Goal: Task Accomplishment & Management: Manage account settings

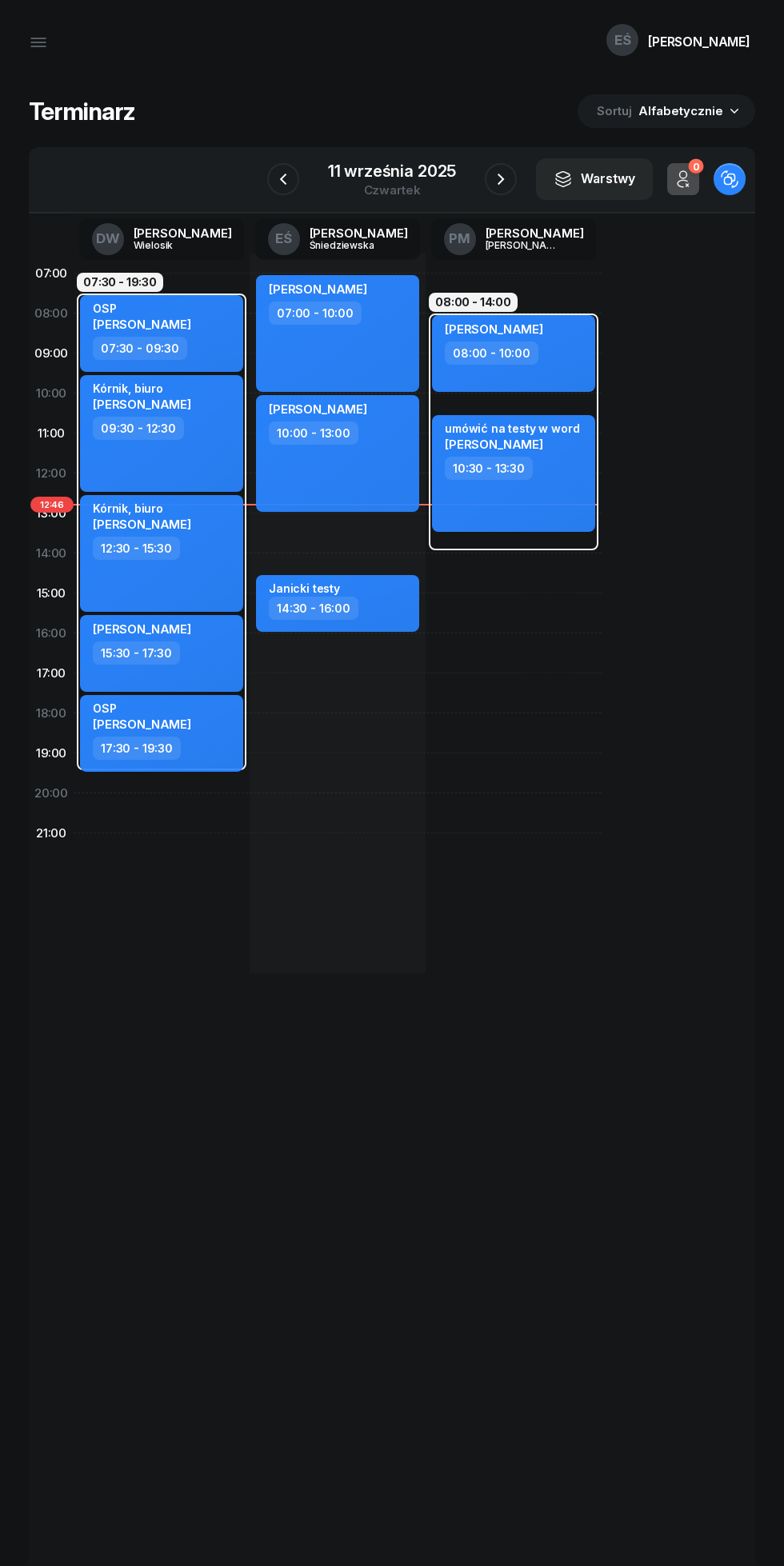
click at [499, 179] on icon "button" at bounding box center [500, 179] width 19 height 19
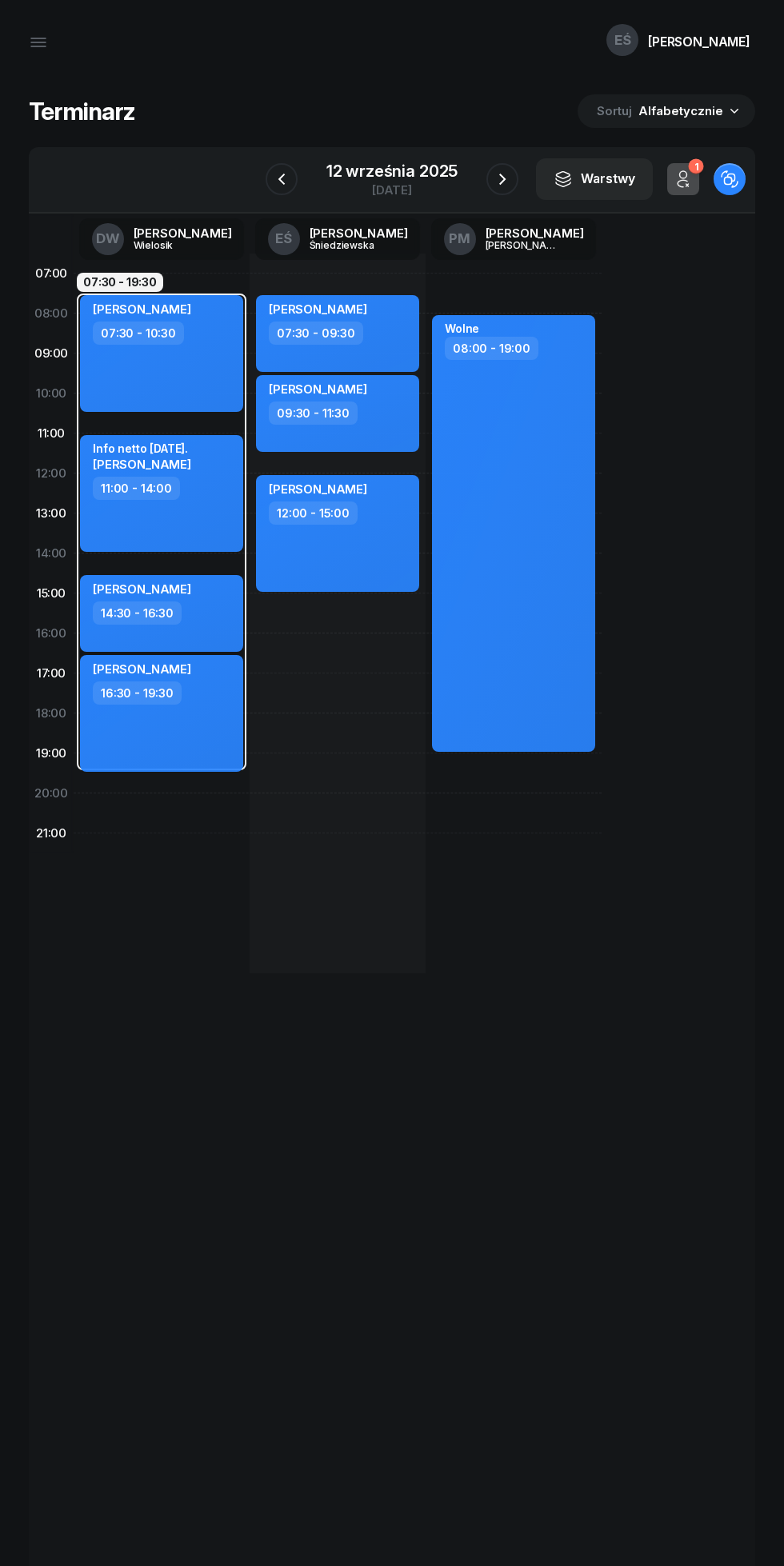
click at [501, 179] on icon "button" at bounding box center [502, 179] width 19 height 19
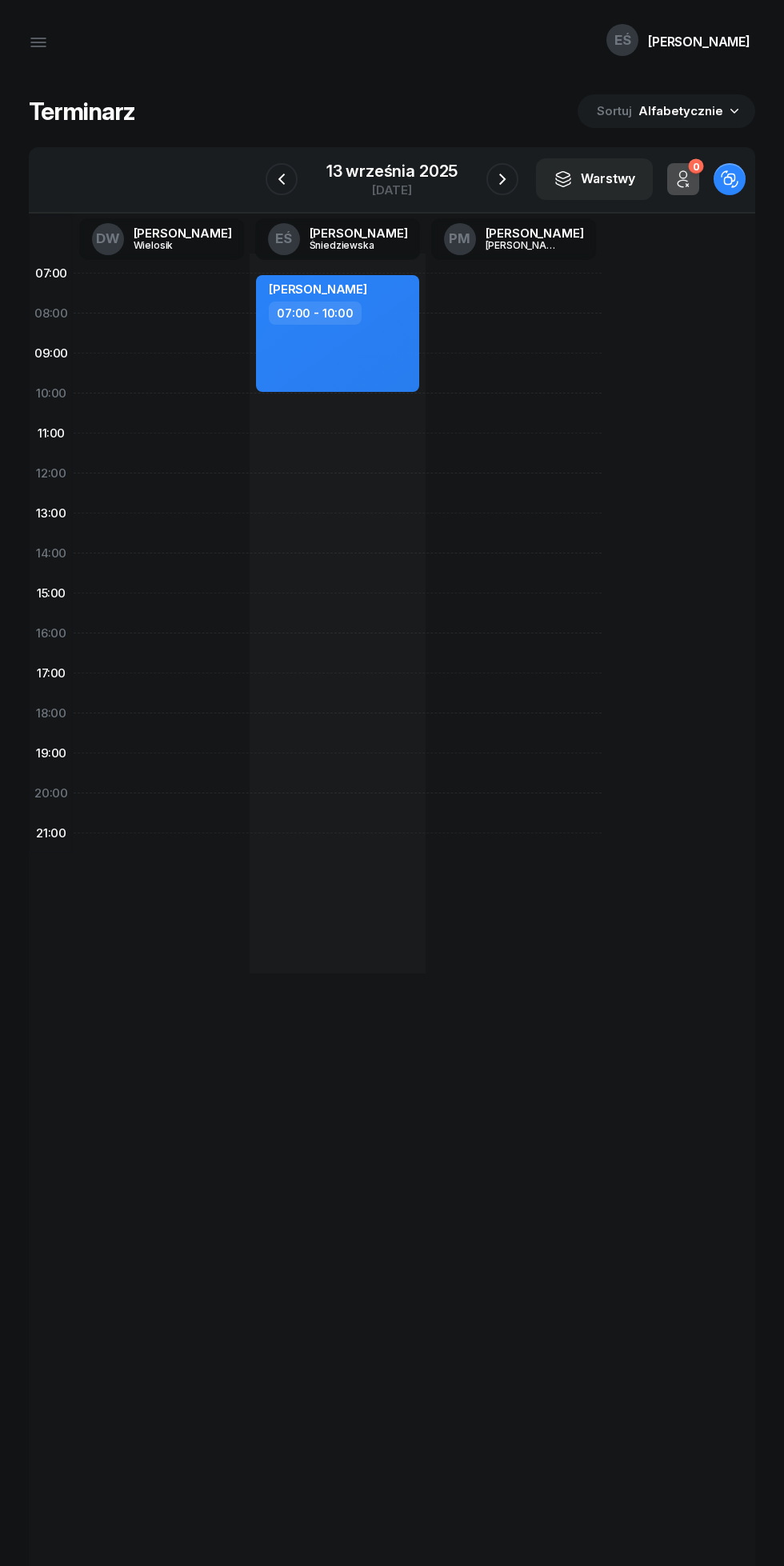
click at [501, 178] on icon "button" at bounding box center [502, 179] width 19 height 19
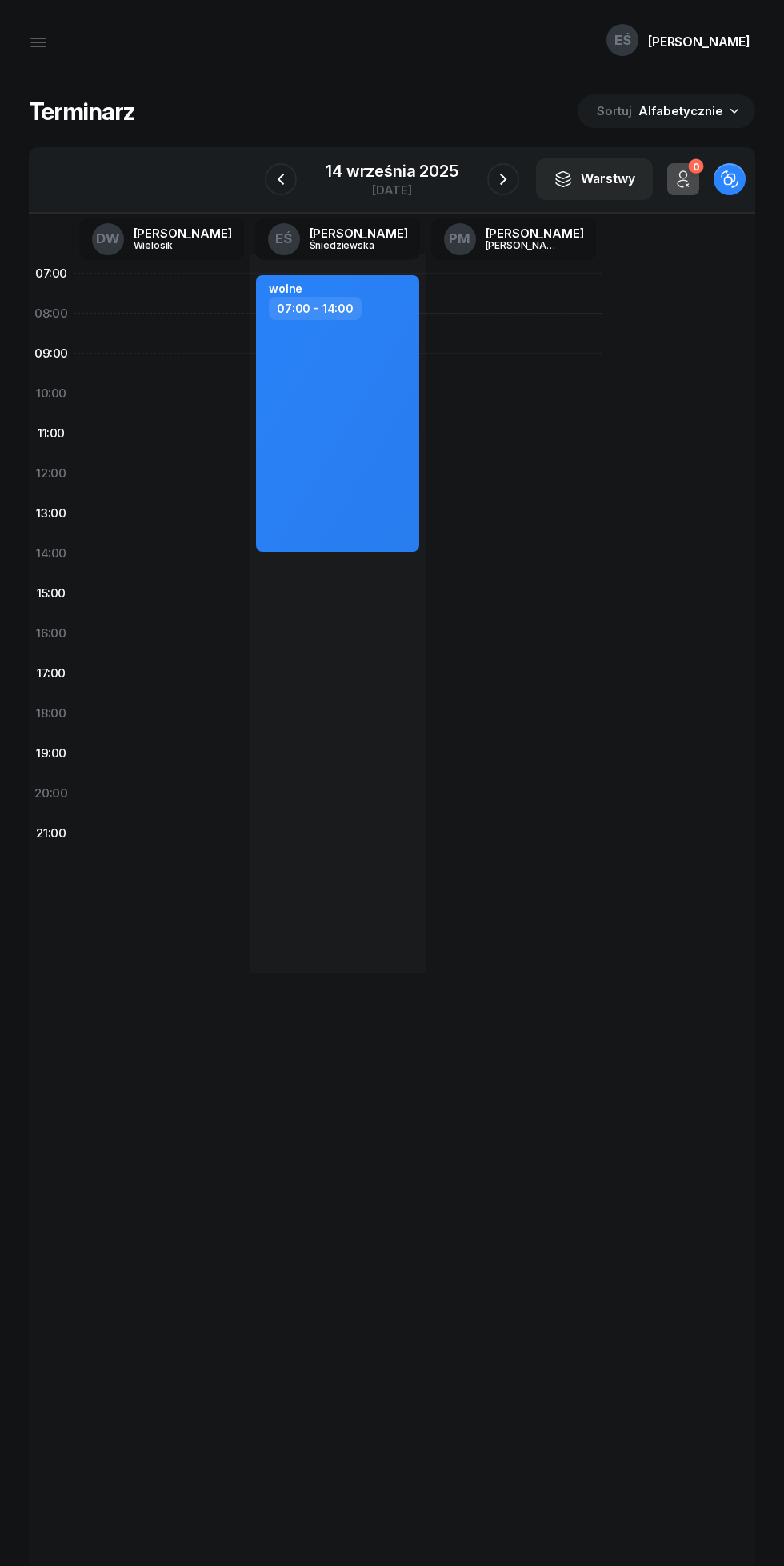
click at [501, 179] on icon "button" at bounding box center [503, 179] width 19 height 19
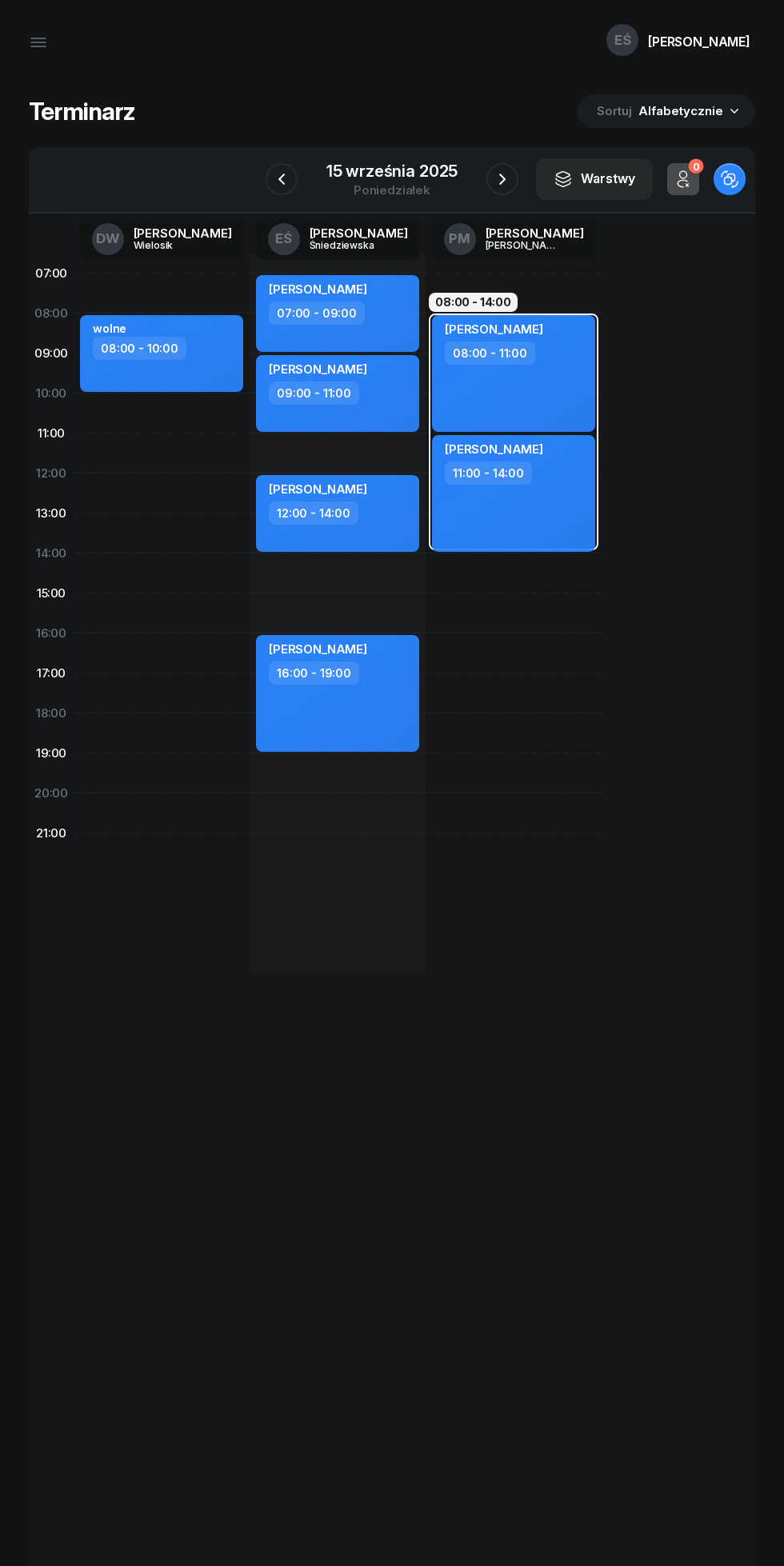
click at [510, 174] on icon "button" at bounding box center [502, 179] width 19 height 19
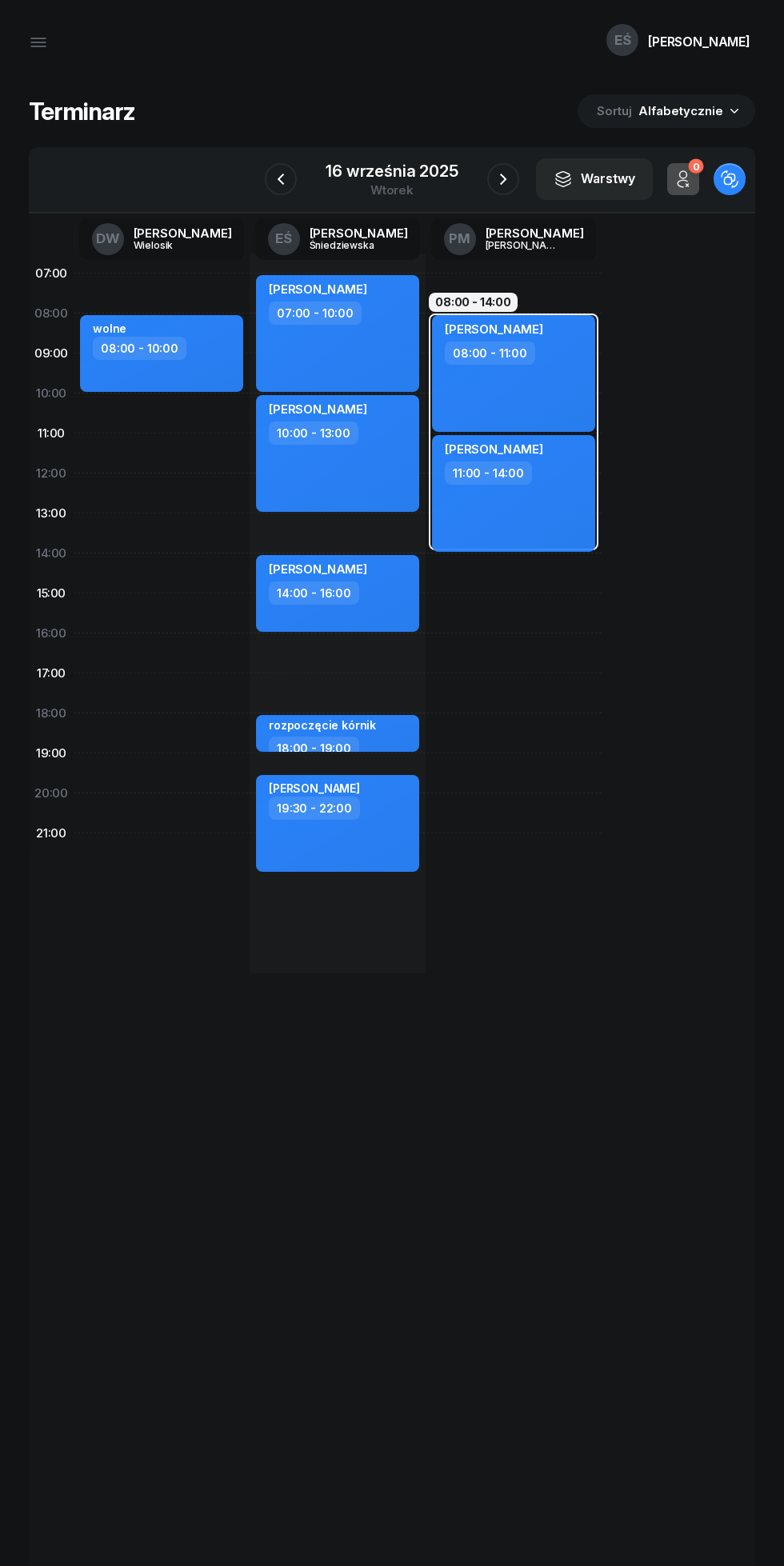
click at [501, 179] on icon "button" at bounding box center [503, 179] width 19 height 19
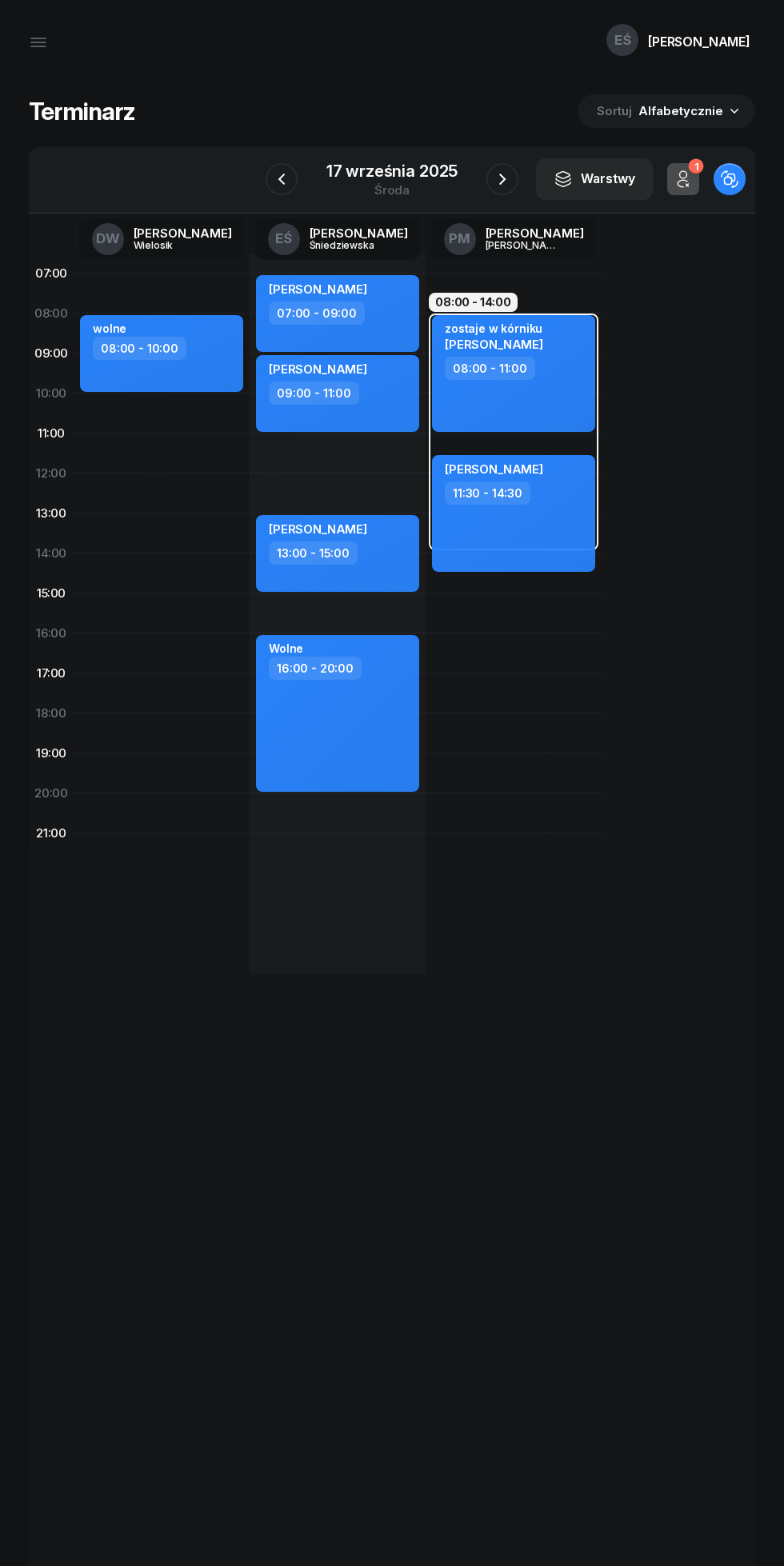
click at [509, 183] on icon "button" at bounding box center [502, 179] width 19 height 19
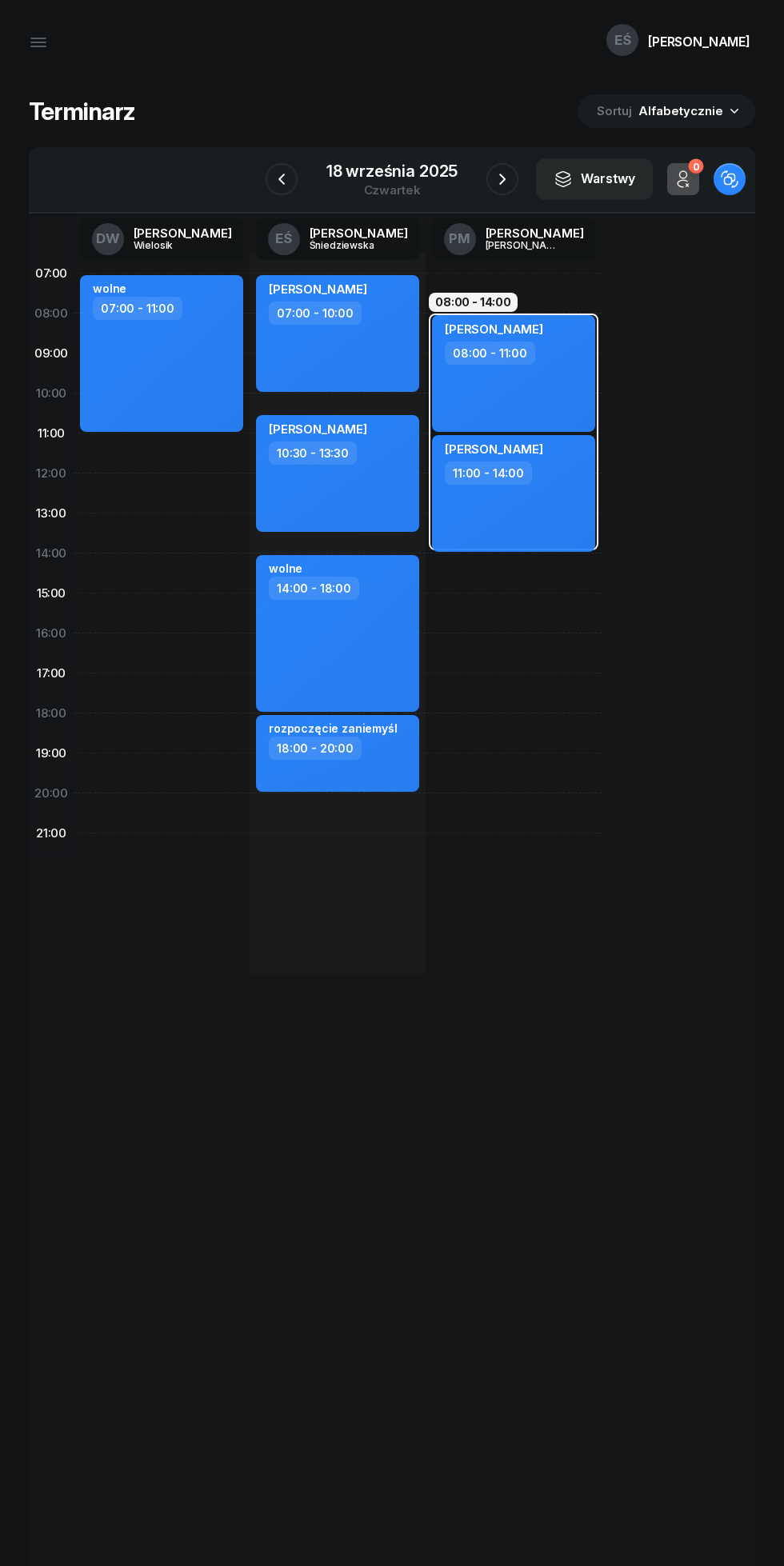
click at [501, 179] on icon "button" at bounding box center [502, 179] width 19 height 19
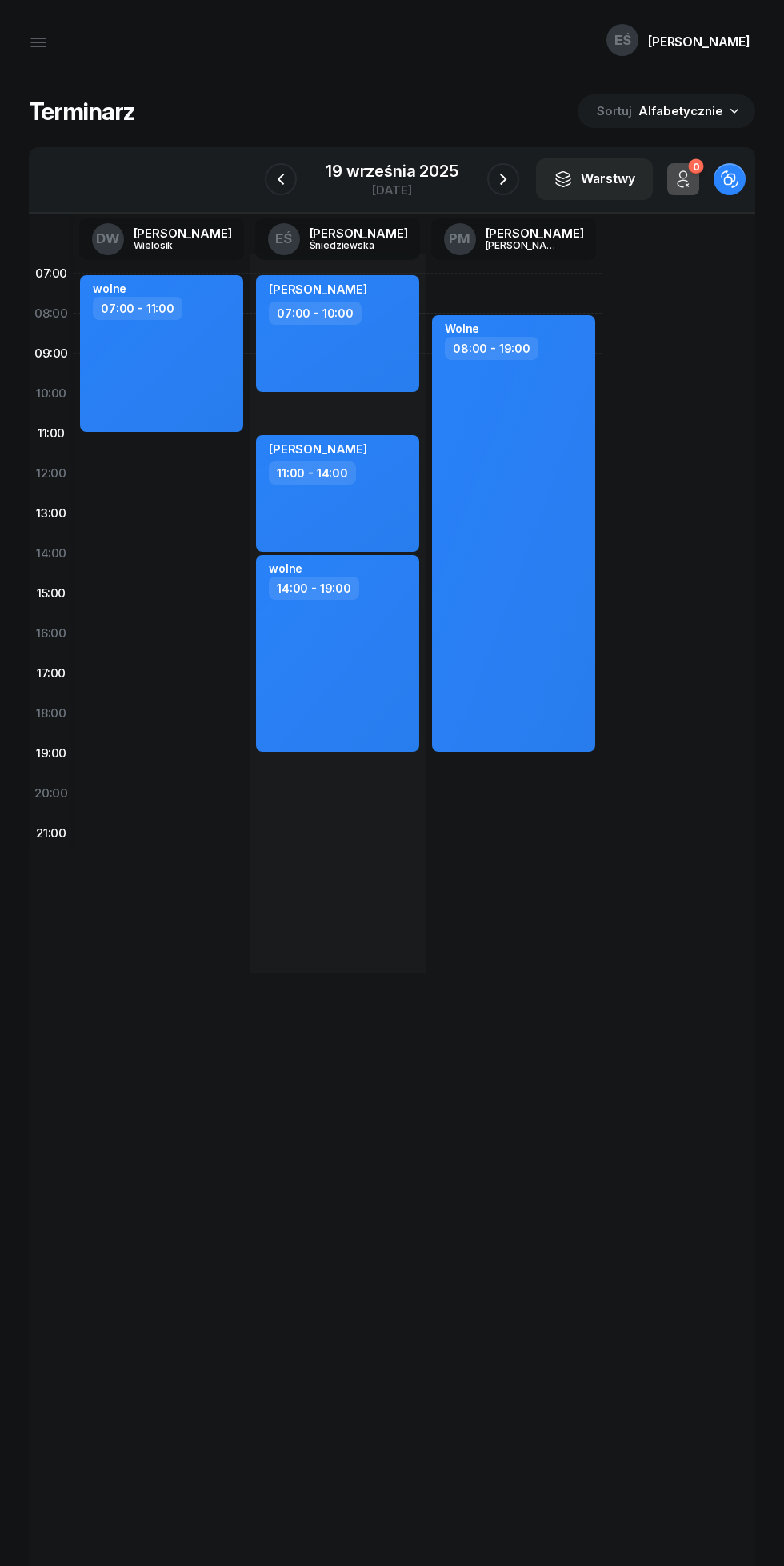
click at [353, 170] on div "19 września 2025" at bounding box center [391, 170] width 132 height 16
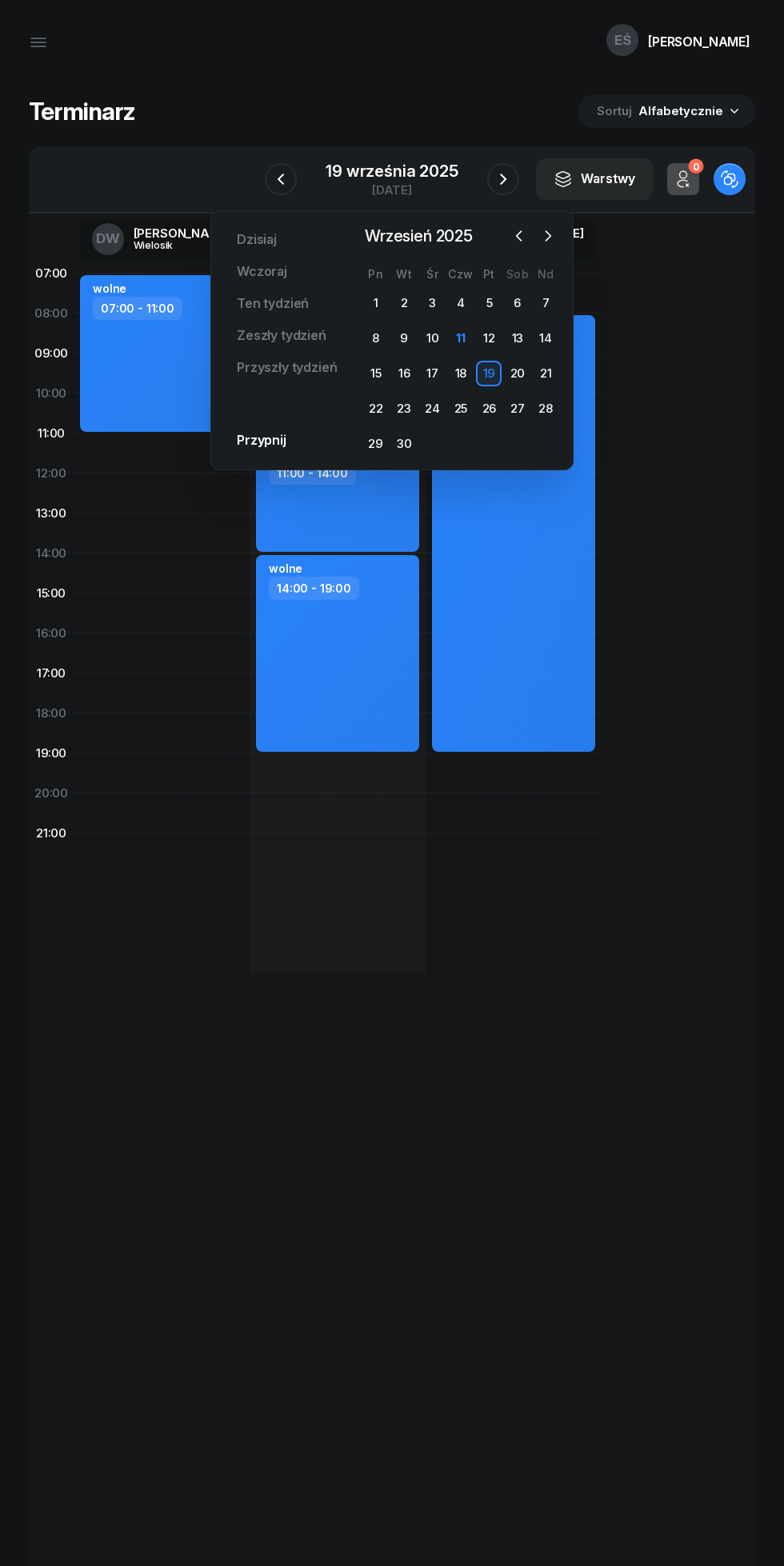
click at [431, 338] on div "10" at bounding box center [432, 338] width 25 height 25
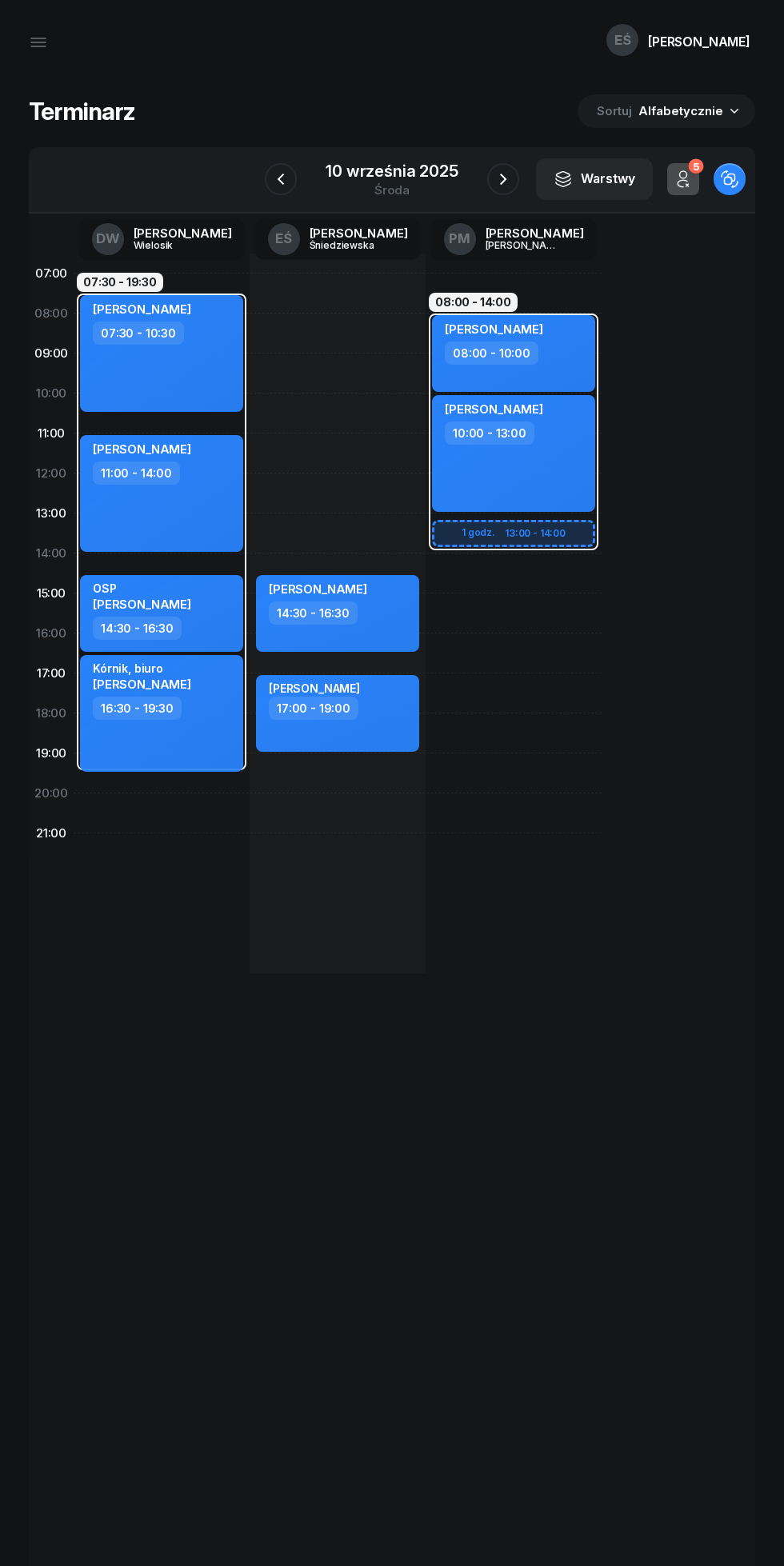
click at [278, 186] on icon "button" at bounding box center [280, 179] width 19 height 19
